Goal: Transaction & Acquisition: Purchase product/service

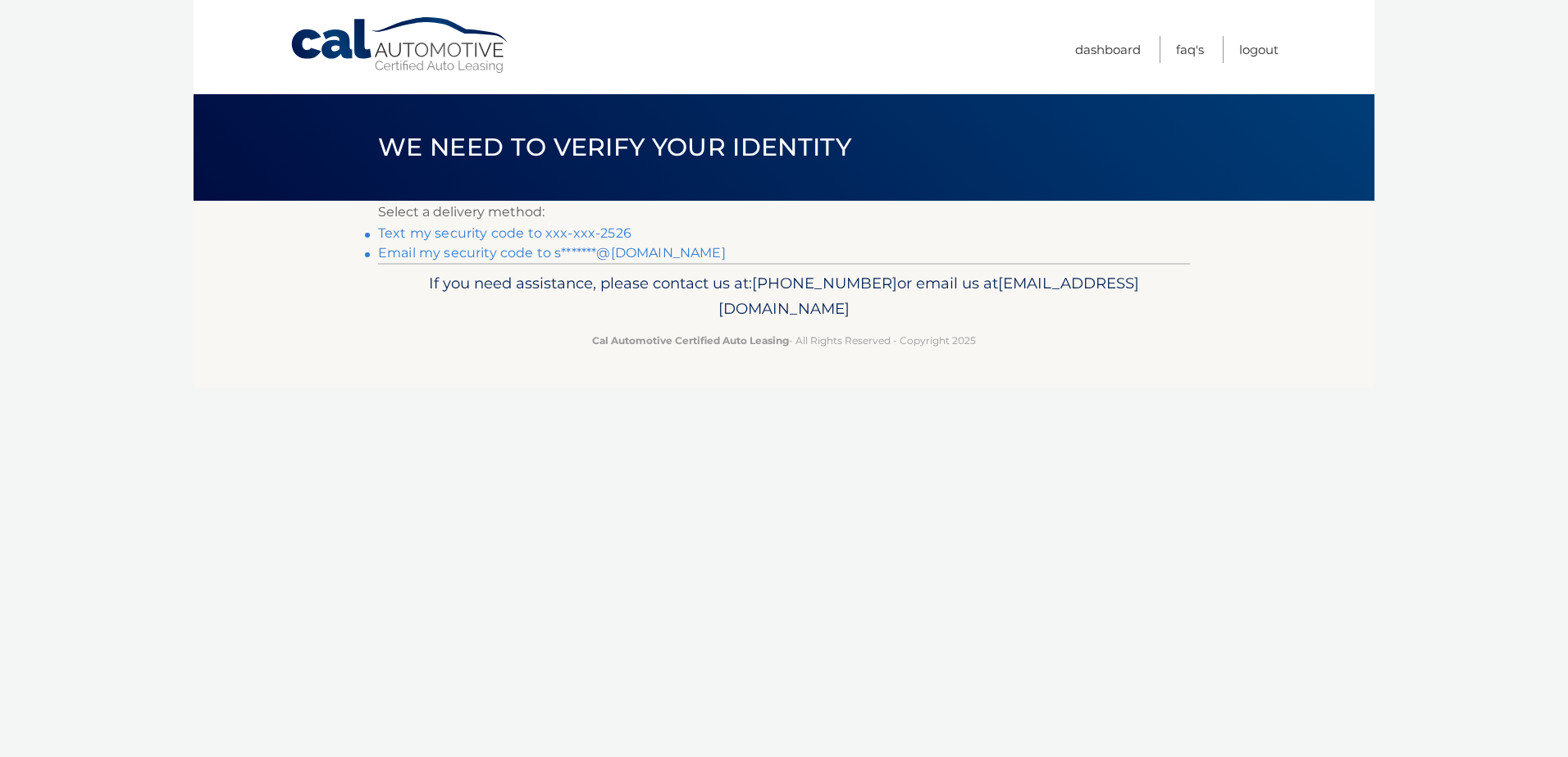
click at [450, 233] on link "Text my security code to xxx-xxx-2526" at bounding box center [505, 234] width 253 height 15
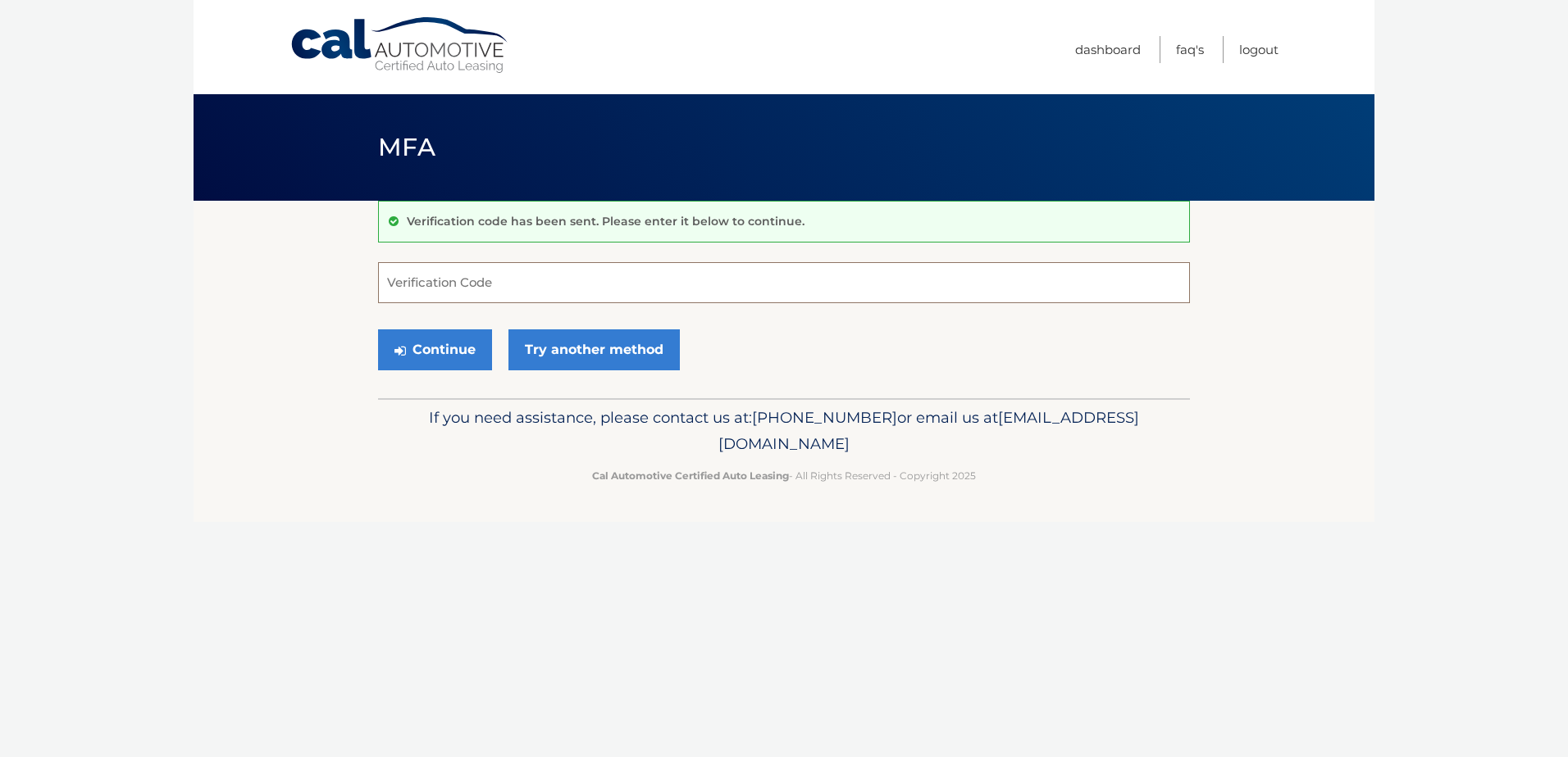
click at [457, 293] on input "Verification Code" at bounding box center [784, 283] width 812 height 41
type input "165188"
click at [428, 341] on button "Continue" at bounding box center [435, 350] width 114 height 41
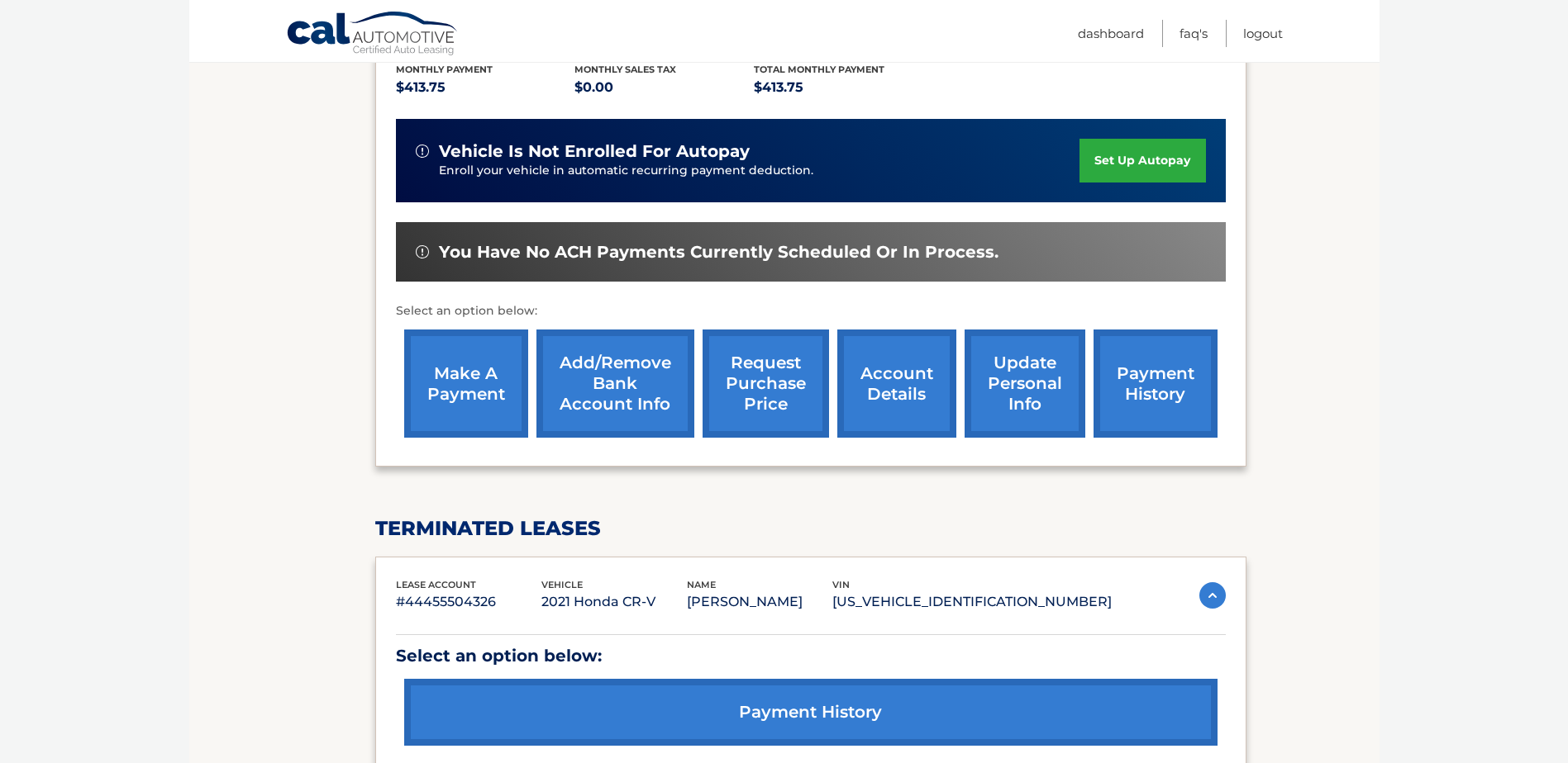
scroll to position [330, 0]
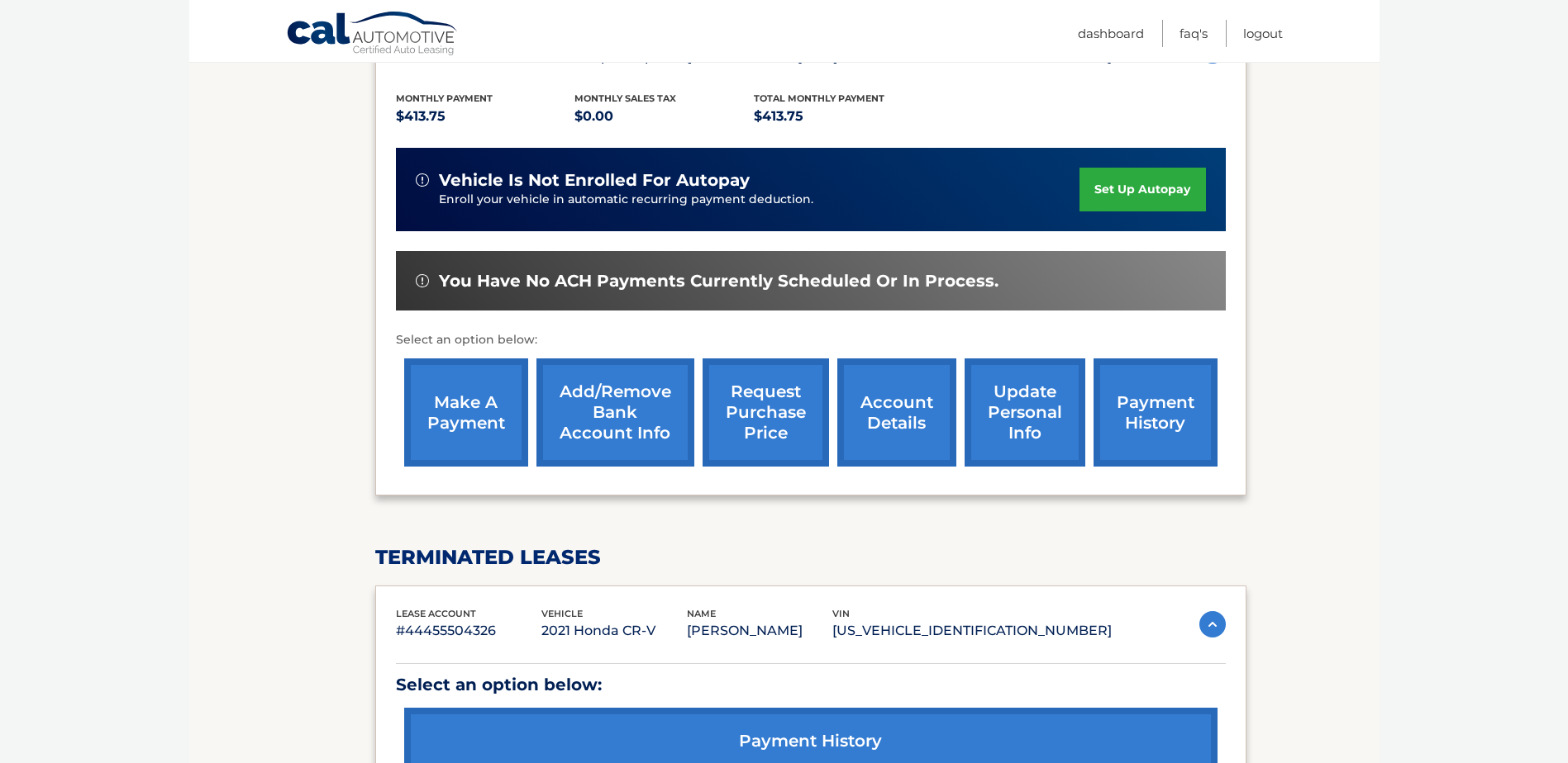
click at [482, 412] on link "make a payment" at bounding box center [467, 413] width 124 height 109
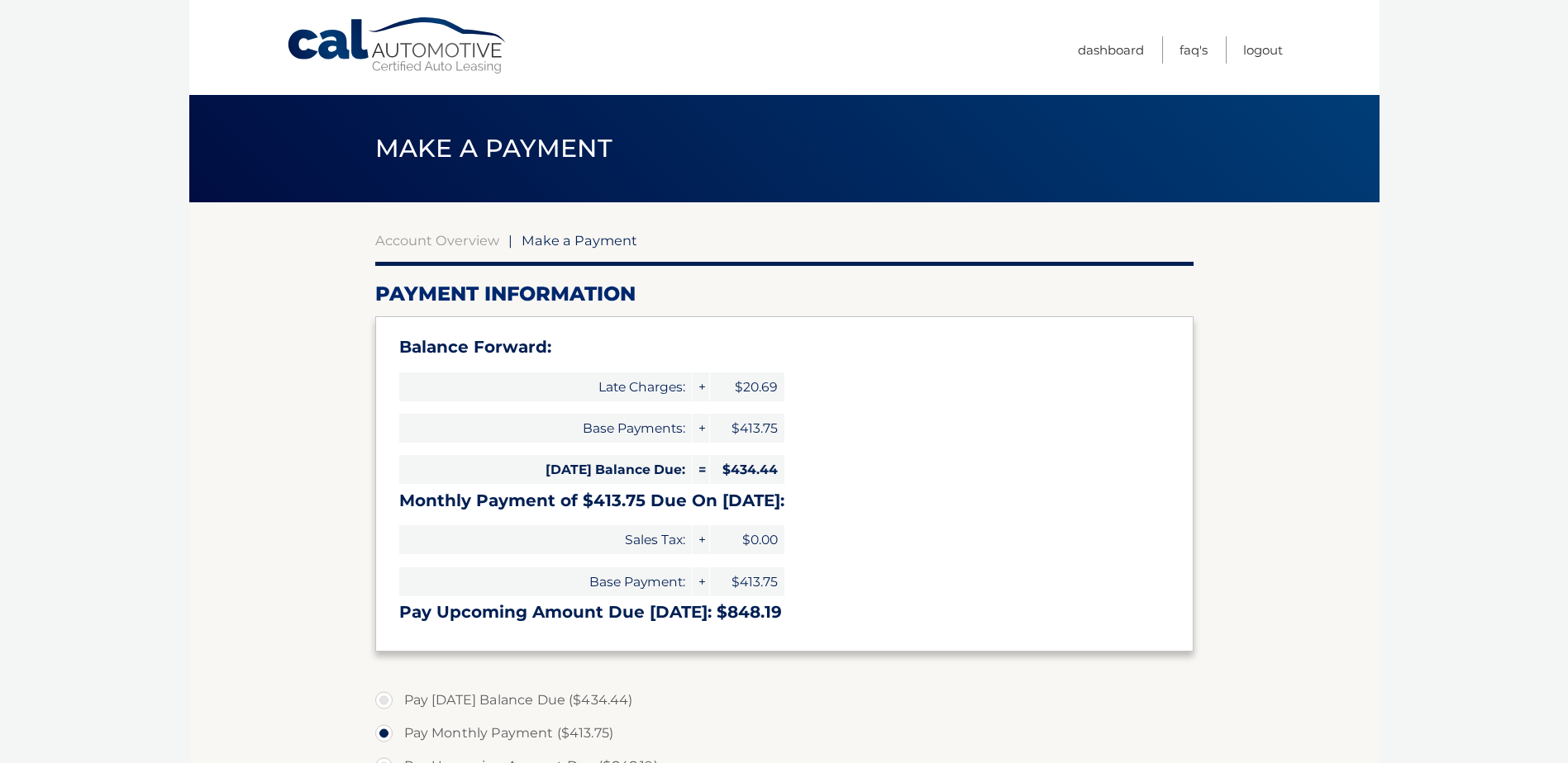
select select "MjBkY2FiZjYtMTExMy00M2U3LTlhZjItY2FmODNlNTE0N2Zm"
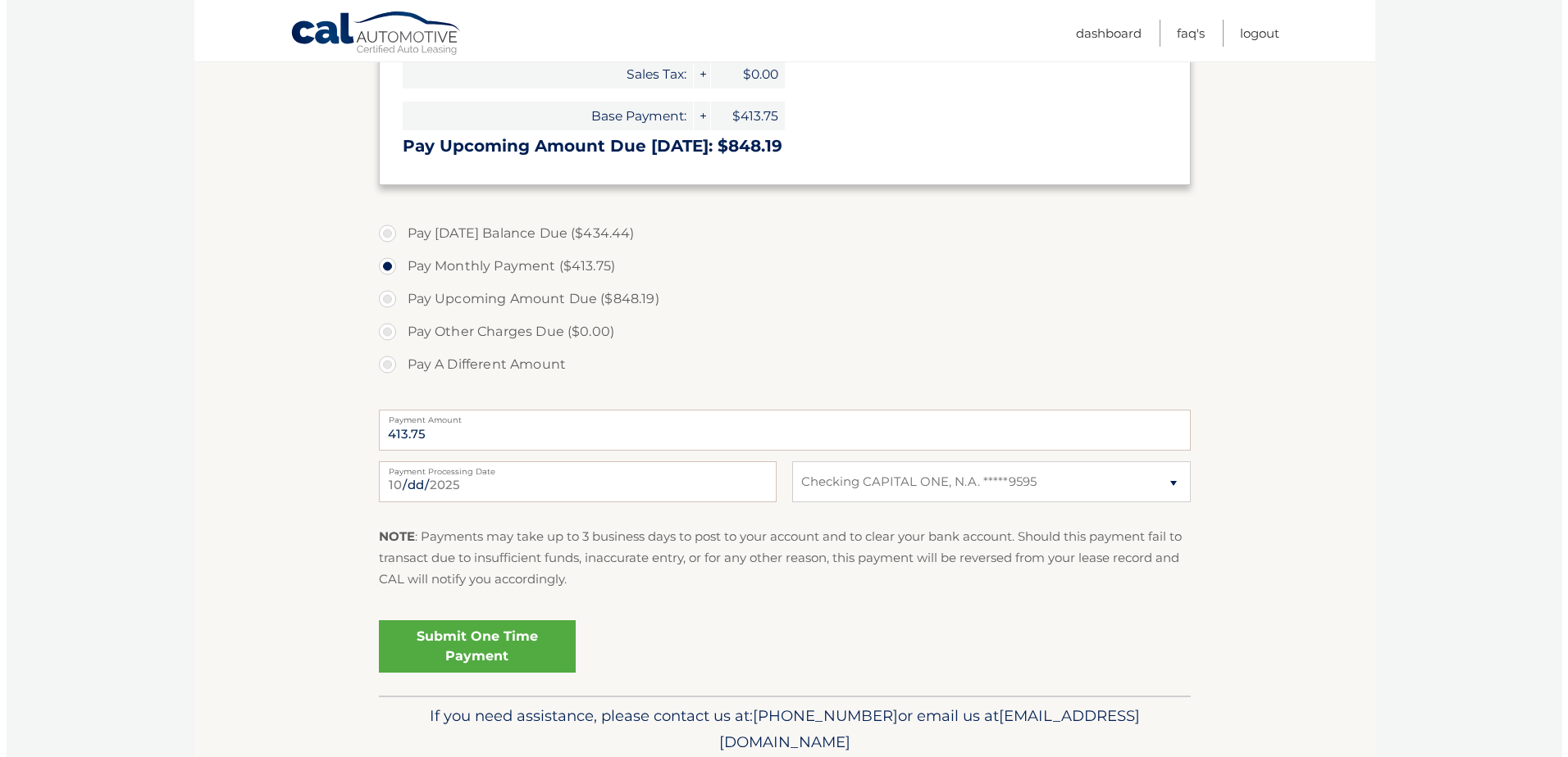
scroll to position [492, 0]
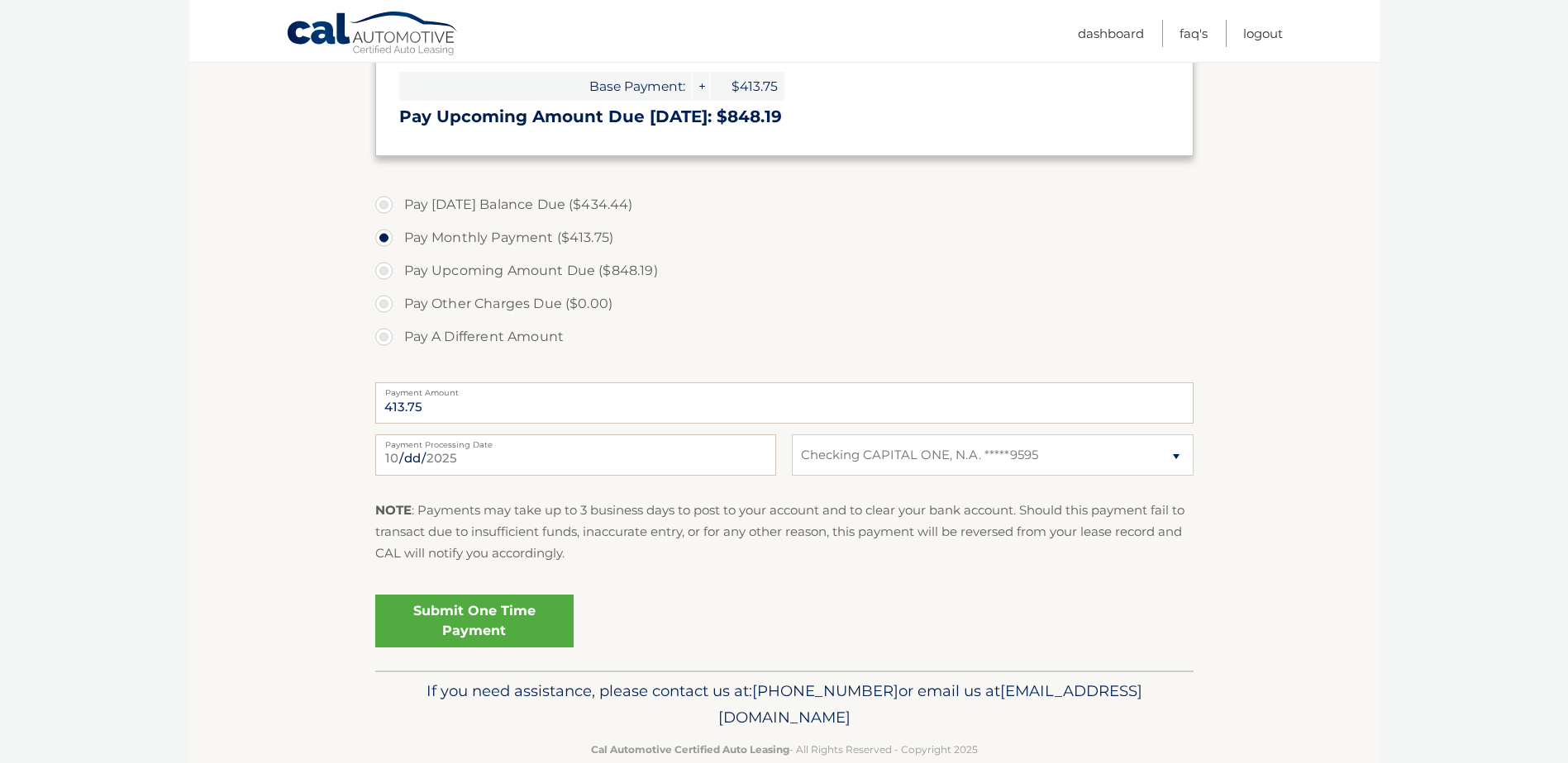
click at [474, 620] on link "Submit One Time Payment" at bounding box center [474, 621] width 198 height 53
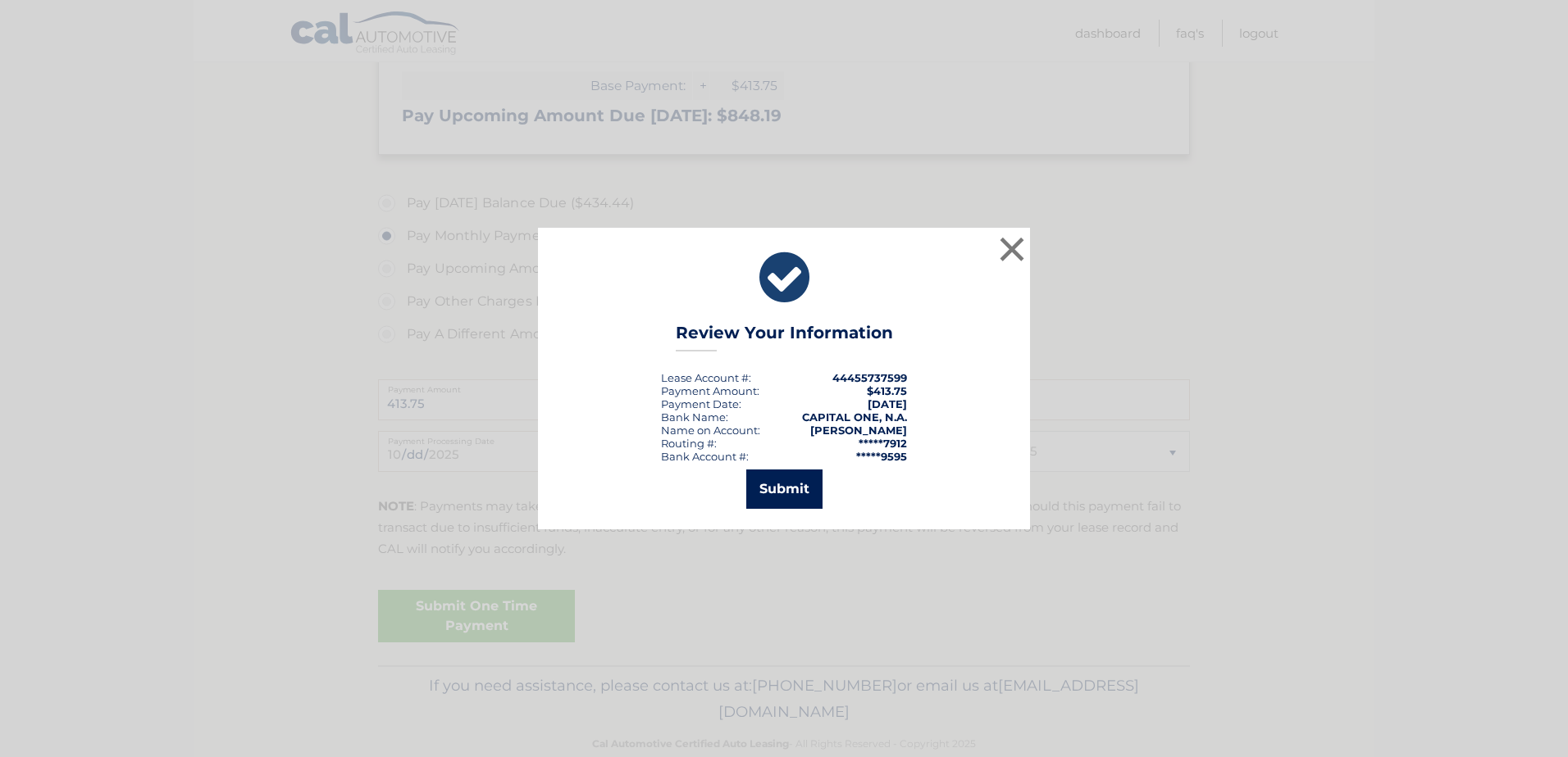
click at [763, 482] on button "Submit" at bounding box center [784, 489] width 76 height 39
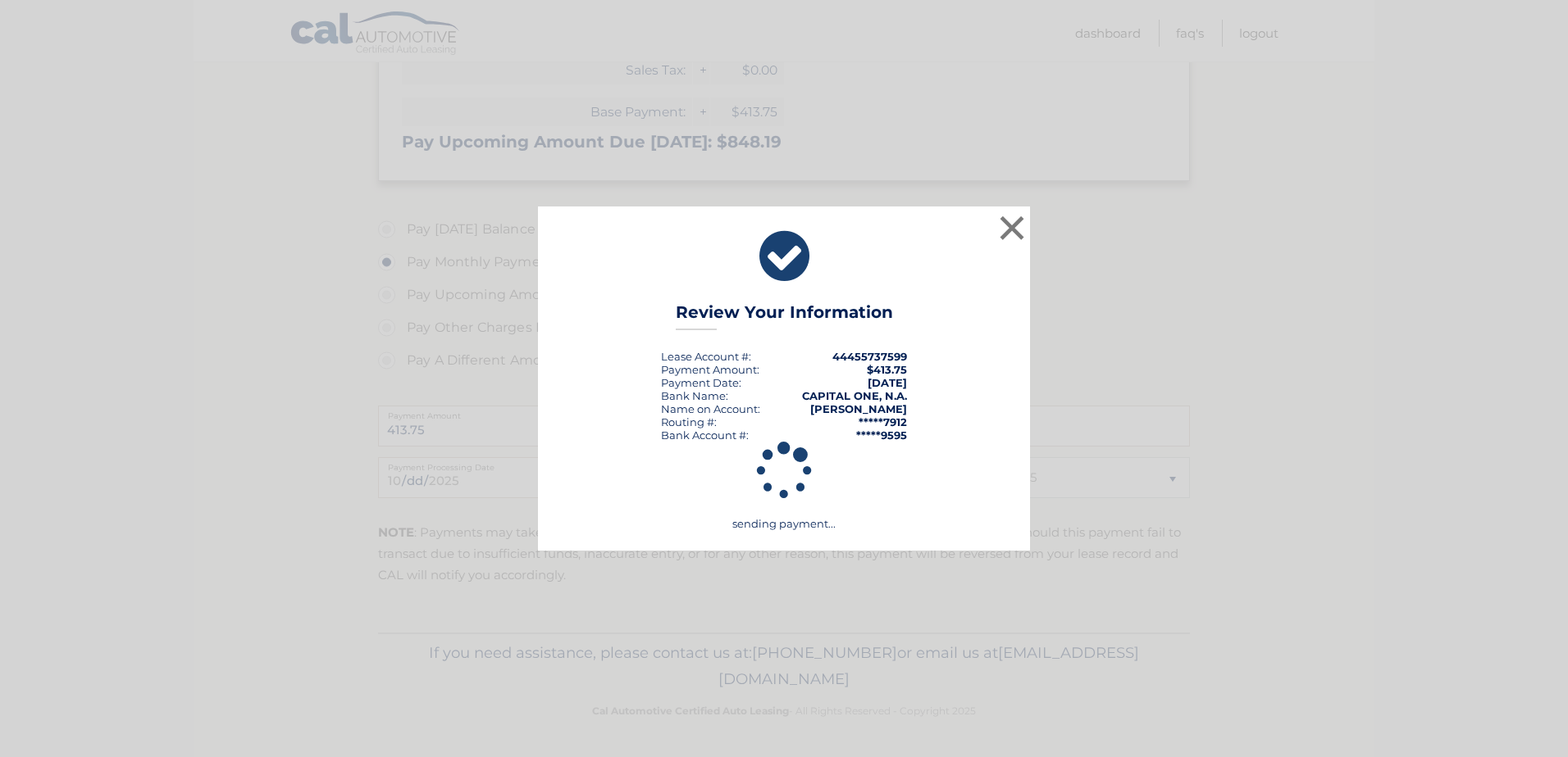
scroll to position [465, 0]
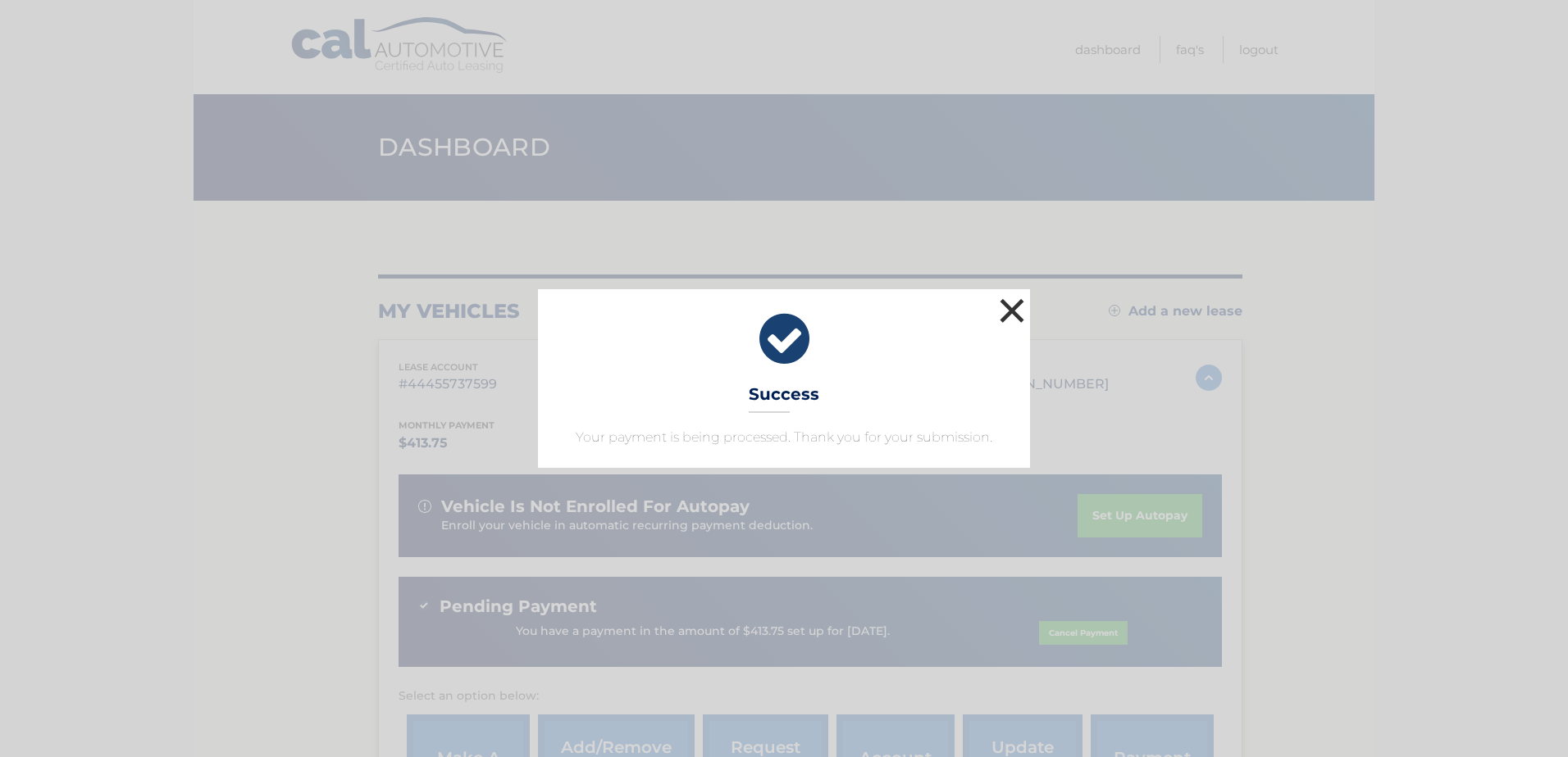
click at [1013, 310] on button "×" at bounding box center [1012, 310] width 33 height 33
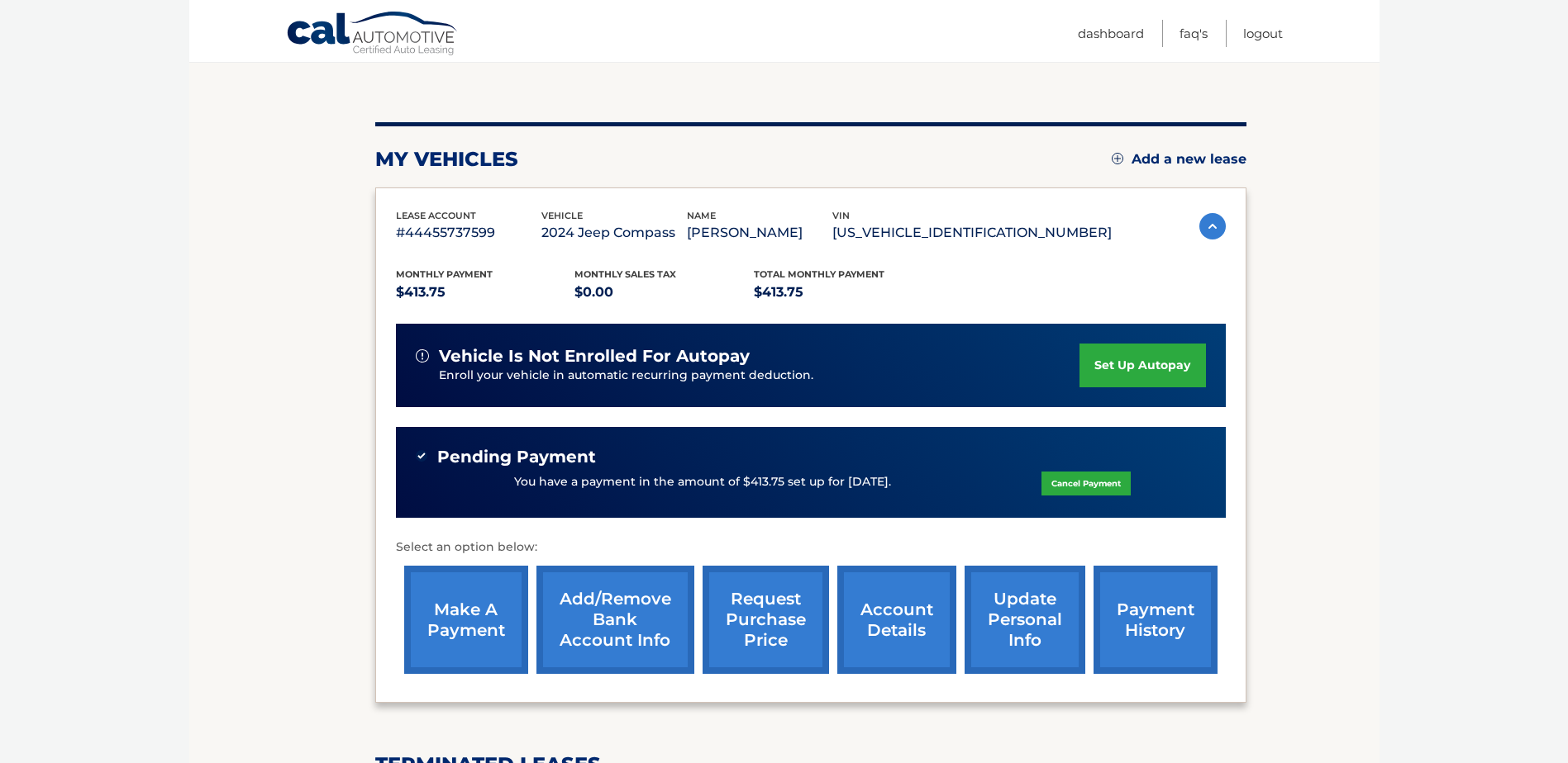
scroll to position [148, 0]
